Goal: Information Seeking & Learning: Check status

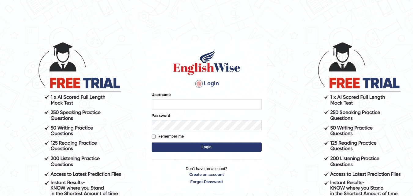
click at [170, 104] on input "Username" at bounding box center [207, 104] width 110 height 10
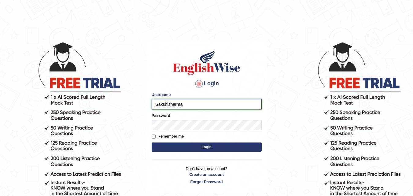
type input "Sakshisharma"
click at [163, 148] on button "Login" at bounding box center [207, 147] width 110 height 9
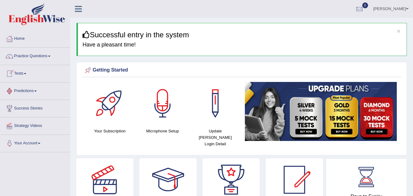
click at [22, 78] on link "Tests" at bounding box center [35, 72] width 70 height 15
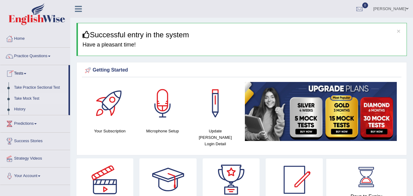
click at [35, 100] on link "Take Mock Test" at bounding box center [39, 98] width 57 height 11
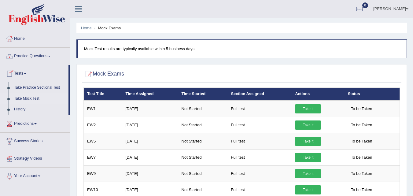
click at [21, 100] on link "Take Mock Test" at bounding box center [39, 98] width 57 height 11
click at [28, 125] on link "Predictions" at bounding box center [35, 122] width 70 height 15
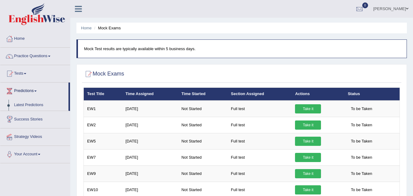
click at [36, 122] on link "Success Stories" at bounding box center [35, 118] width 70 height 15
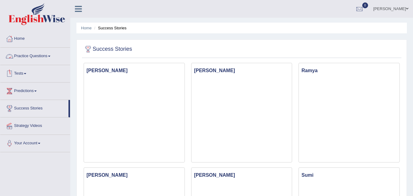
click at [50, 56] on span at bounding box center [49, 56] width 2 height 1
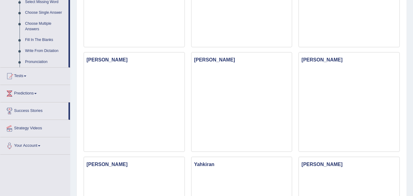
scroll to position [326, 0]
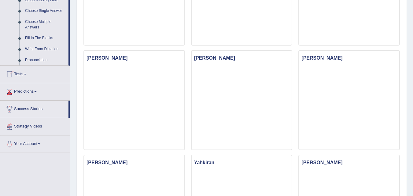
click at [19, 77] on link "Tests" at bounding box center [35, 73] width 70 height 15
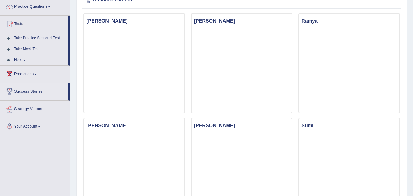
scroll to position [50, 0]
click at [39, 36] on link "Take Practice Sectional Test" at bounding box center [39, 37] width 57 height 11
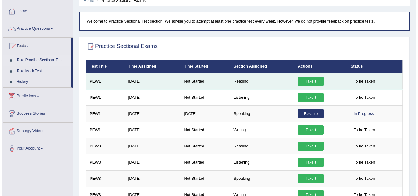
scroll to position [19, 0]
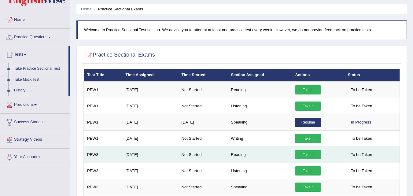
click at [264, 154] on td "Reading" at bounding box center [260, 154] width 64 height 16
click at [311, 156] on link "Take it" at bounding box center [308, 154] width 26 height 9
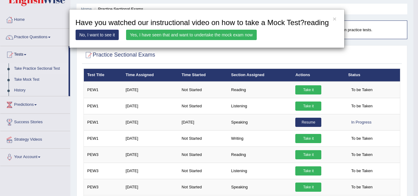
click at [194, 33] on link "Yes, I have seen that and want to undertake the mock exam now" at bounding box center [191, 35] width 131 height 10
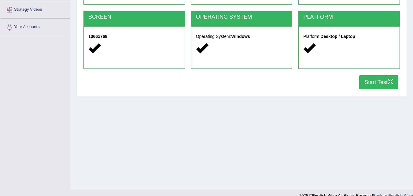
scroll to position [125, 0]
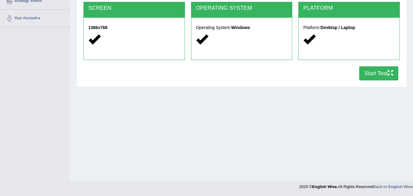
click at [380, 72] on button "Start Test" at bounding box center [378, 73] width 39 height 14
click at [177, 152] on div "Home Exams Exam Requirements System Requirements Test [GEOGRAPHIC_DATA] Cookies…" at bounding box center [241, 28] width 343 height 306
click at [382, 73] on button "Start Test" at bounding box center [378, 73] width 39 height 14
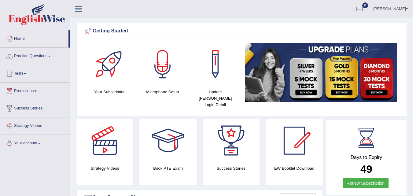
click at [30, 75] on link "Tests" at bounding box center [35, 72] width 70 height 15
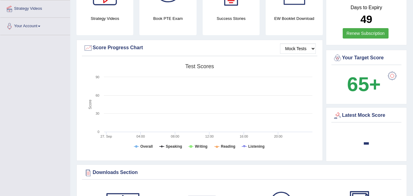
scroll to position [147, 0]
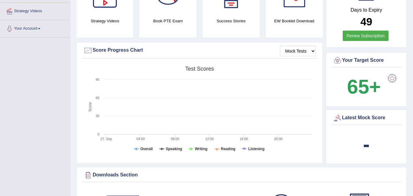
click at [194, 100] on rect at bounding box center [199, 110] width 232 height 95
click at [299, 47] on select "Mock Tests" at bounding box center [298, 51] width 36 height 10
click at [142, 105] on rect at bounding box center [199, 110] width 232 height 95
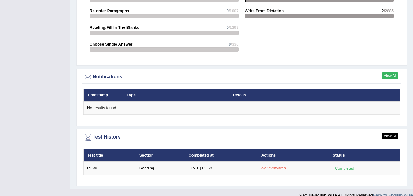
scroll to position [682, 0]
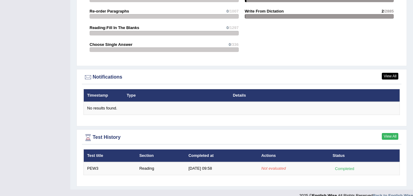
click at [388, 133] on link "View All" at bounding box center [390, 136] width 17 height 7
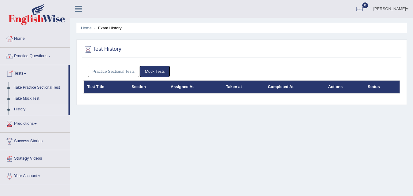
click at [169, 94] on table "Test Title Section Assigned At Taken at Completed At Actions Status" at bounding box center [241, 86] width 317 height 13
click at [125, 76] on link "Practice Sectional Tests" at bounding box center [114, 71] width 52 height 11
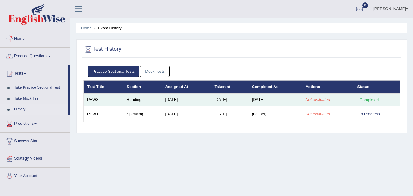
click at [242, 105] on td "[DATE]" at bounding box center [229, 99] width 37 height 13
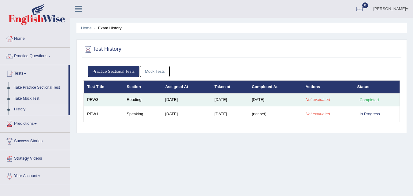
click at [144, 104] on td "Reading" at bounding box center [142, 99] width 39 height 13
click at [373, 103] on td "Completed" at bounding box center [377, 99] width 46 height 13
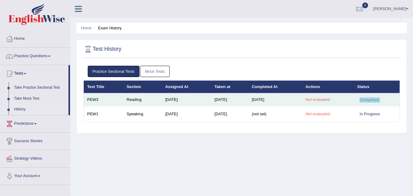
click at [373, 103] on td "Completed" at bounding box center [377, 99] width 46 height 13
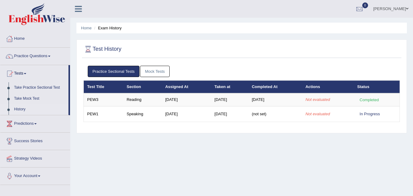
click at [295, 131] on div "Test History Practice Sectional Tests Mock Tests Test Title Section Assigned At…" at bounding box center [241, 86] width 331 height 94
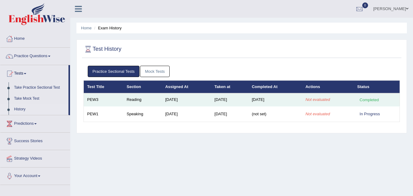
click at [238, 99] on td "[DATE]" at bounding box center [229, 99] width 37 height 13
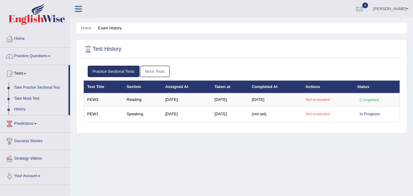
click at [210, 183] on div "Home Exam History Test History Practice Sectional Tests Mock Tests Test Title S…" at bounding box center [241, 153] width 343 height 306
click at [196, 146] on div "Home Exam History Test History Practice Sectional Tests Mock Tests Test Title S…" at bounding box center [241, 153] width 343 height 306
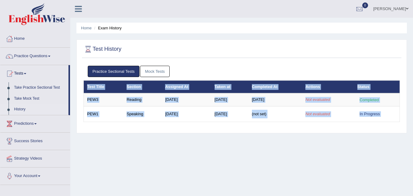
click at [196, 146] on div "Home Exam History Test History Practice Sectional Tests Mock Tests Test Title S…" at bounding box center [241, 153] width 343 height 306
click at [192, 128] on div "Practice Sectional Tests Mock Tests Test Title Section Assigned At Taken at Com…" at bounding box center [242, 96] width 320 height 67
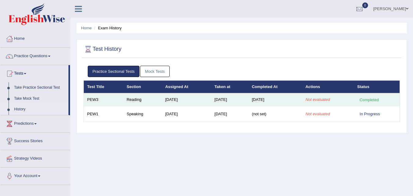
click at [137, 100] on td "Reading" at bounding box center [142, 99] width 39 height 13
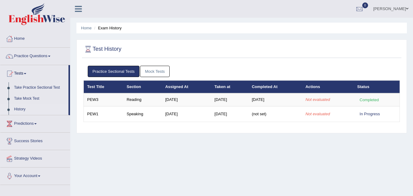
click at [186, 133] on div "Home Exam History Test History Practice Sectional Tests Mock Tests Test Title S…" at bounding box center [241, 153] width 343 height 306
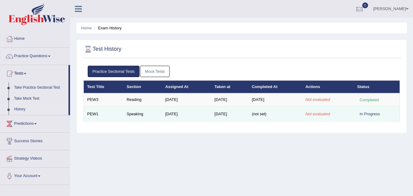
click at [211, 112] on td "[DATE]" at bounding box center [229, 114] width 37 height 16
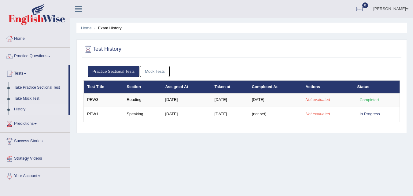
click at [219, 149] on div "Home Exam History Test History Practice Sectional Tests Mock Tests Test Title S…" at bounding box center [241, 153] width 343 height 306
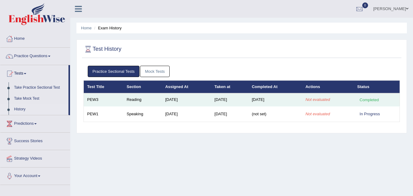
click at [323, 103] on td "Not evaluated" at bounding box center [328, 99] width 52 height 13
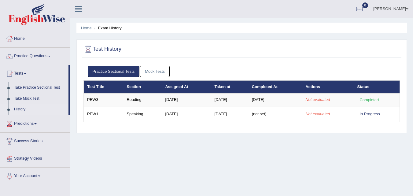
click at [328, 142] on div "Home Exam History Test History Practice Sectional Tests Mock Tests Test Title S…" at bounding box center [241, 153] width 343 height 306
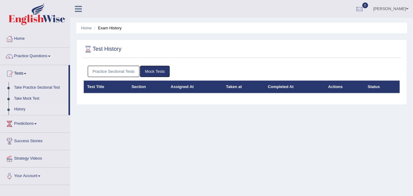
click at [113, 73] on link "Practice Sectional Tests" at bounding box center [114, 71] width 52 height 11
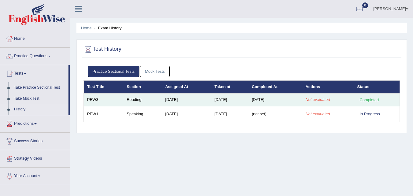
click at [120, 99] on td "PEW3" at bounding box center [104, 99] width 40 height 13
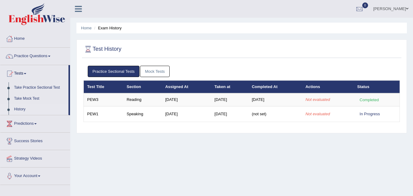
click at [245, 69] on ul "Practice Sectional Tests Mock Tests" at bounding box center [242, 71] width 308 height 11
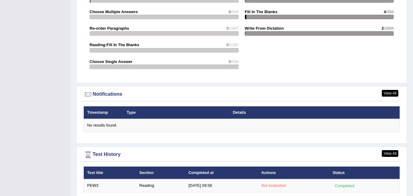
scroll to position [685, 0]
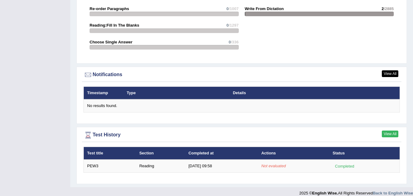
click at [394, 131] on link "View All" at bounding box center [390, 134] width 17 height 7
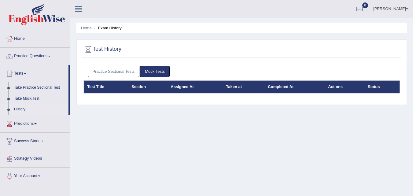
click at [114, 70] on link "Practice Sectional Tests" at bounding box center [114, 71] width 52 height 11
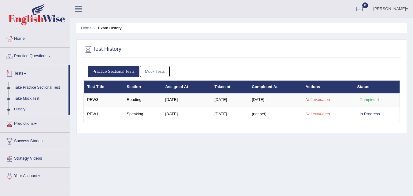
click at [37, 97] on link "Take Mock Test" at bounding box center [39, 98] width 57 height 11
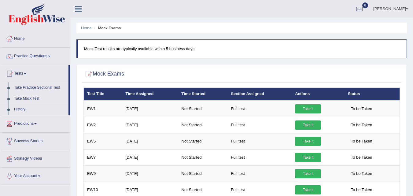
click at [54, 88] on link "Take Practice Sectional Test" at bounding box center [39, 87] width 57 height 11
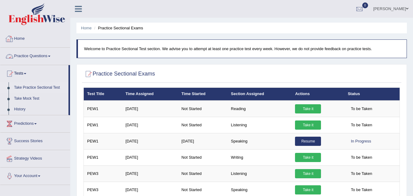
click at [38, 60] on link "Practice Questions" at bounding box center [35, 55] width 70 height 15
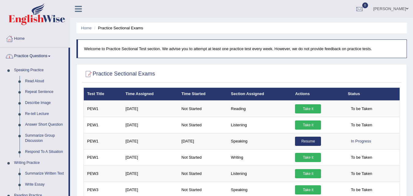
click at [46, 53] on link "Practice Questions" at bounding box center [34, 55] width 68 height 15
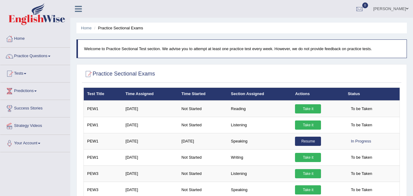
click at [20, 74] on link "Tests" at bounding box center [35, 72] width 70 height 15
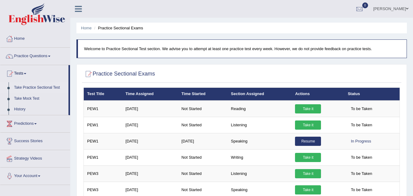
click at [26, 89] on link "Take Practice Sectional Test" at bounding box center [39, 87] width 57 height 11
click at [20, 110] on link "History" at bounding box center [39, 109] width 57 height 11
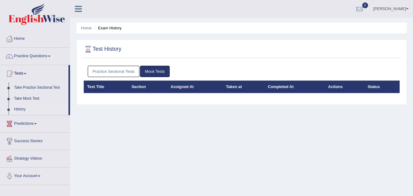
click at [116, 69] on link "Practice Sectional Tests" at bounding box center [114, 71] width 52 height 11
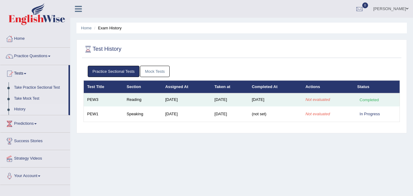
click at [302, 101] on td "Sep 28, 2025" at bounding box center [276, 99] width 54 height 13
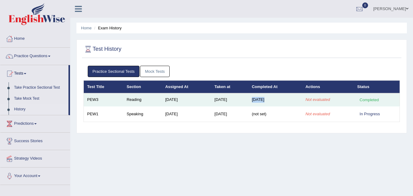
click at [302, 101] on td "Sep 28, 2025" at bounding box center [276, 99] width 54 height 13
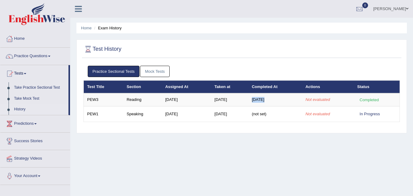
click at [11, 37] on div at bounding box center [9, 38] width 9 height 9
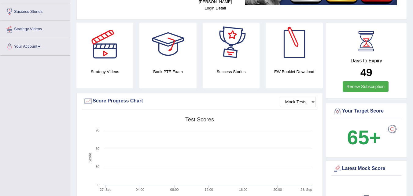
scroll to position [121, 0]
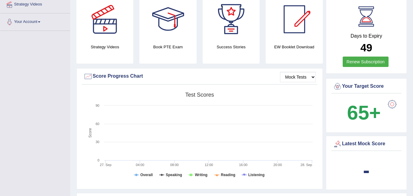
click at [359, 60] on link "Renew Subscription" at bounding box center [366, 62] width 46 height 10
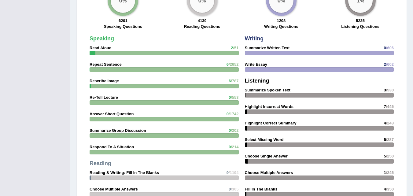
scroll to position [573, 0]
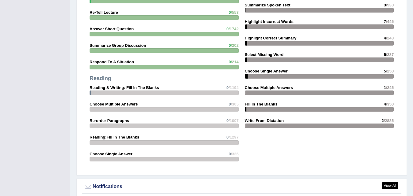
drag, startPoint x: 0, startPoint y: 0, endPoint x: 153, endPoint y: 91, distance: 177.9
click at [153, 91] on div "Speaking Read Aloud 2 /51 Repeat Sentence 6 /2652 Describe Image 6 /787 Re-Tell…" at bounding box center [164, 58] width 155 height 220
click at [155, 89] on div "Speaking Read Aloud 2 /51 Repeat Sentence 6 /2652 Describe Image 6 /787 Re-Tell…" at bounding box center [164, 58] width 155 height 220
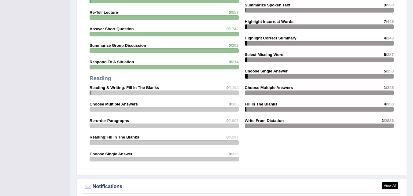
click at [145, 91] on div at bounding box center [164, 93] width 149 height 5
drag, startPoint x: 145, startPoint y: 85, endPoint x: 114, endPoint y: 79, distance: 30.8
click at [114, 79] on div "Speaking Read Aloud 2 /51 Repeat Sentence 6 /2652 Describe Image 6 /787 Re-Tell…" at bounding box center [164, 58] width 155 height 220
click at [114, 85] on strong "Reading & Writing: Fill In The Blanks" at bounding box center [124, 87] width 69 height 5
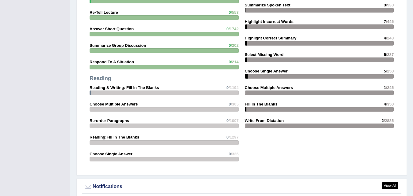
click at [114, 85] on strong "Reading & Writing: Fill In The Blanks" at bounding box center [124, 87] width 69 height 5
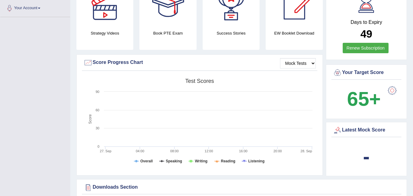
scroll to position [0, 0]
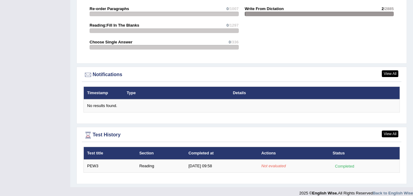
click at [88, 135] on div "View All Test History" at bounding box center [242, 136] width 320 height 12
click at [387, 131] on link "View All" at bounding box center [390, 134] width 17 height 7
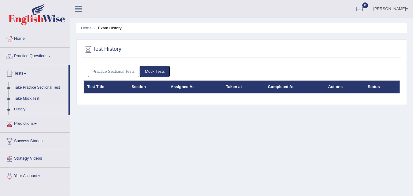
click at [135, 72] on link "Practice Sectional Tests" at bounding box center [114, 71] width 52 height 11
click at [121, 67] on link "Practice Sectional Tests" at bounding box center [114, 71] width 52 height 11
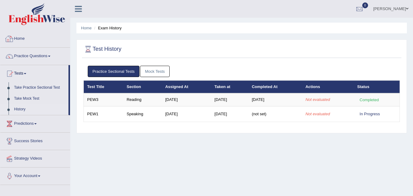
click at [19, 38] on link "Home" at bounding box center [35, 37] width 70 height 15
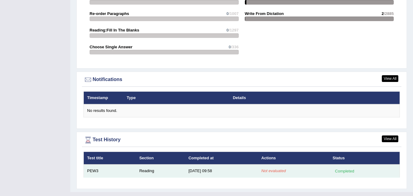
click at [279, 168] on td "Not evaluated" at bounding box center [293, 171] width 71 height 13
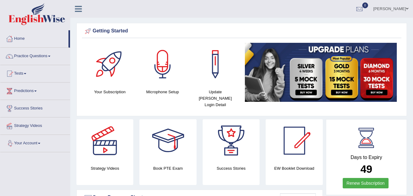
click at [42, 146] on link "Your Account" at bounding box center [35, 142] width 70 height 15
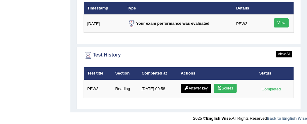
scroll to position [793, 0]
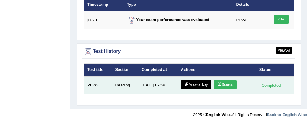
click at [220, 85] on icon at bounding box center [219, 85] width 5 height 4
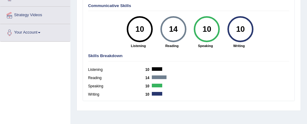
scroll to position [121, 0]
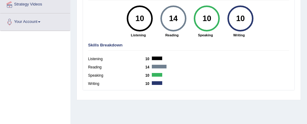
click at [162, 66] on div at bounding box center [159, 67] width 15 height 4
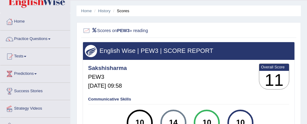
scroll to position [17, 0]
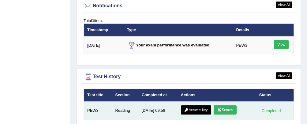
scroll to position [777, 0]
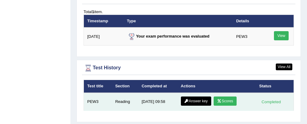
click at [199, 100] on link "Answer key" at bounding box center [196, 101] width 30 height 9
